Goal: Information Seeking & Learning: Check status

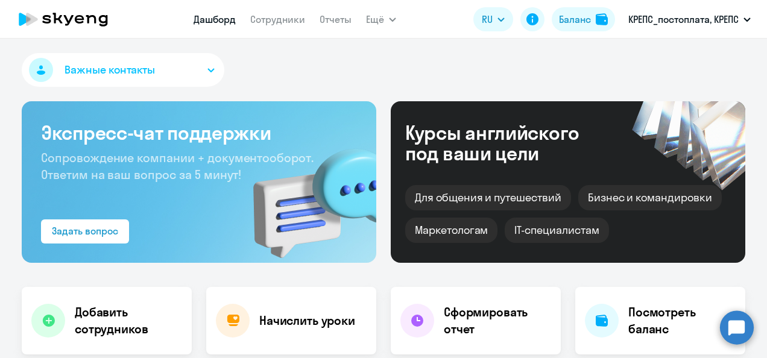
select select "30"
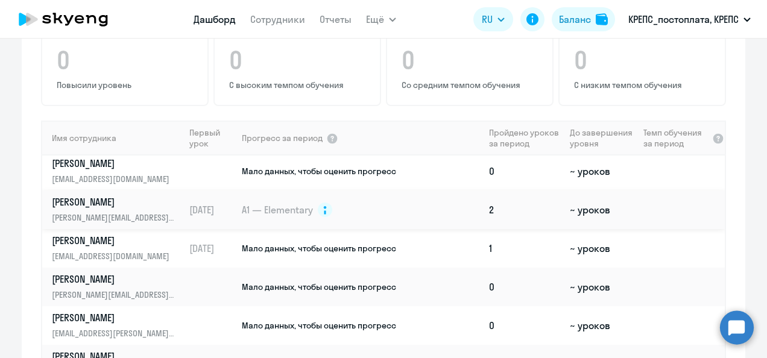
scroll to position [92, 0]
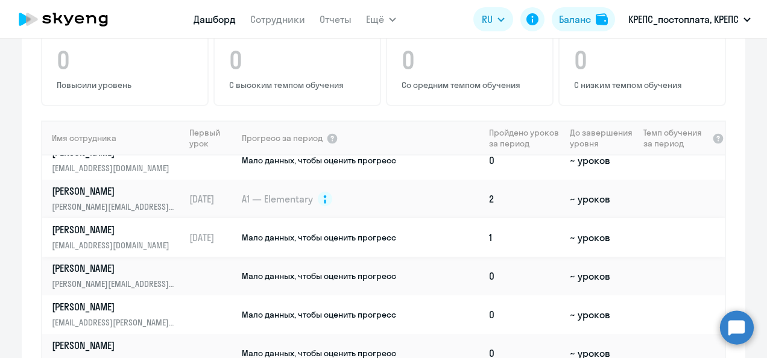
click at [93, 223] on p "[PERSON_NAME]" at bounding box center [114, 229] width 124 height 13
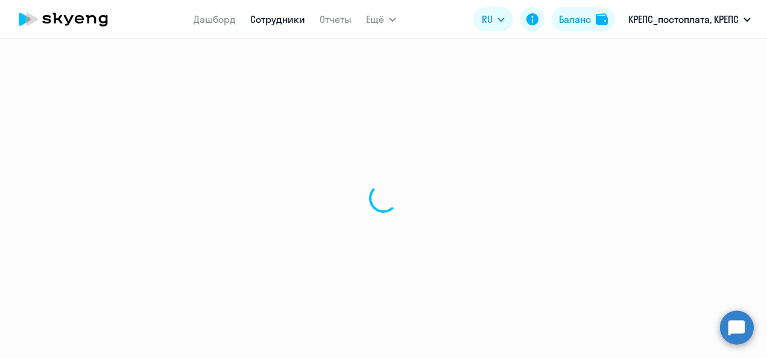
select select "english"
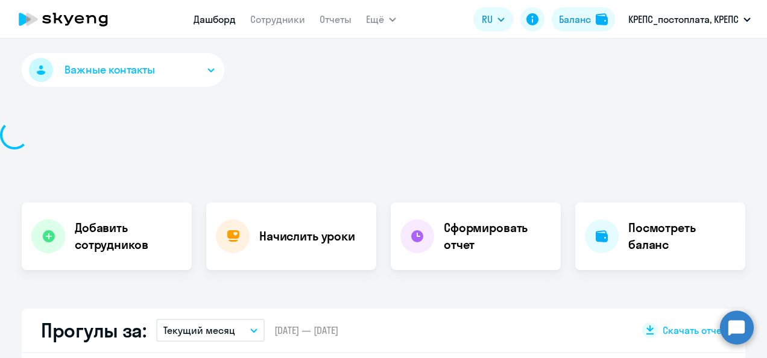
select select "30"
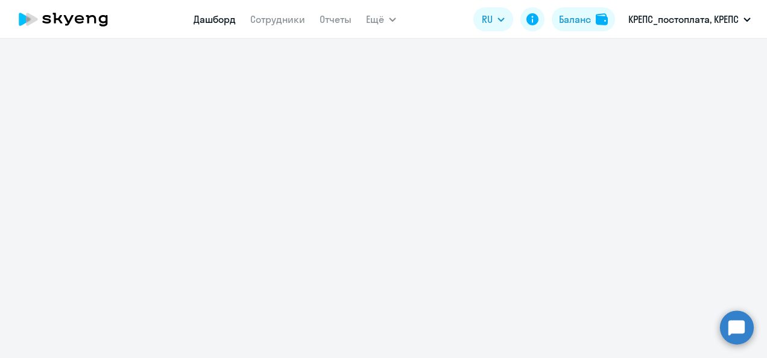
click at [220, 23] on link "Дашборд" at bounding box center [215, 19] width 42 height 12
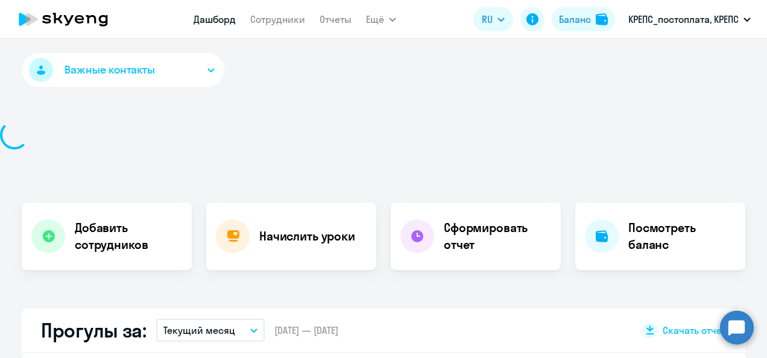
select select "30"
